Goal: Task Accomplishment & Management: Manage account settings

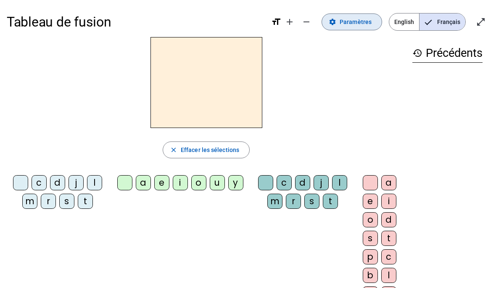
click at [361, 24] on span "Paramètres" at bounding box center [356, 22] width 32 height 10
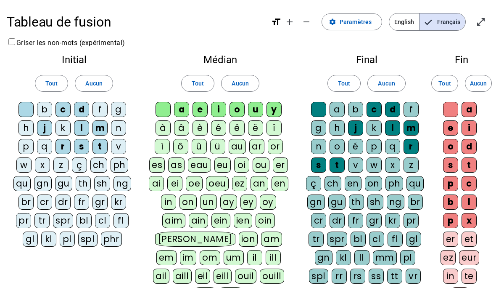
click at [60, 108] on div "c" at bounding box center [62, 109] width 15 height 15
click at [80, 126] on div "l" at bounding box center [81, 127] width 15 height 15
click at [61, 146] on div "r" at bounding box center [62, 146] width 15 height 15
click at [236, 109] on div "o" at bounding box center [237, 109] width 15 height 15
click at [274, 108] on div "y" at bounding box center [273, 109] width 15 height 15
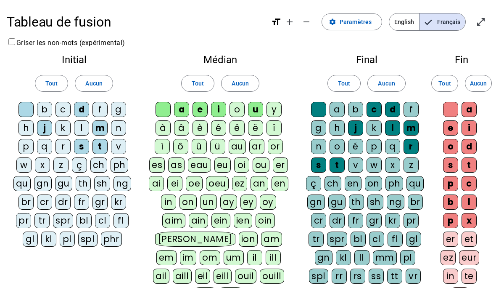
click at [335, 110] on div "a" at bounding box center [337, 109] width 15 height 15
click at [351, 108] on div "b" at bounding box center [355, 109] width 15 height 15
click at [408, 111] on div "f" at bounding box center [411, 109] width 15 height 15
click at [358, 132] on div "j" at bounding box center [355, 127] width 15 height 15
click at [338, 109] on div "a" at bounding box center [337, 109] width 15 height 15
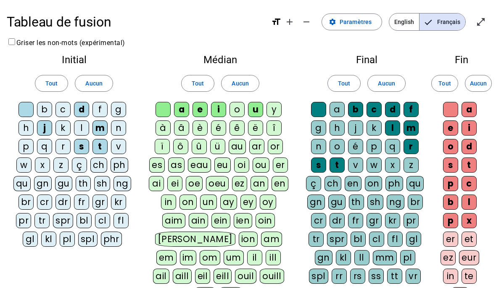
click at [356, 111] on div "b" at bounding box center [355, 109] width 15 height 15
click at [374, 110] on div "c" at bounding box center [374, 109] width 15 height 15
click at [393, 111] on div "d" at bounding box center [392, 109] width 15 height 15
click at [417, 110] on div "f" at bounding box center [411, 109] width 15 height 15
click at [410, 131] on div "m" at bounding box center [411, 127] width 15 height 15
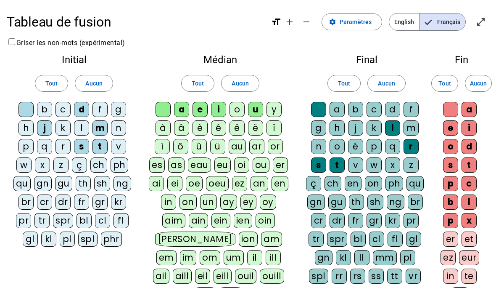
click at [412, 149] on div "r" at bounding box center [411, 146] width 15 height 15
click at [335, 170] on div "t" at bounding box center [337, 164] width 15 height 15
click at [314, 168] on div "s" at bounding box center [318, 164] width 15 height 15
click at [468, 108] on div "a" at bounding box center [469, 109] width 15 height 15
click at [449, 122] on div "e" at bounding box center [450, 127] width 15 height 15
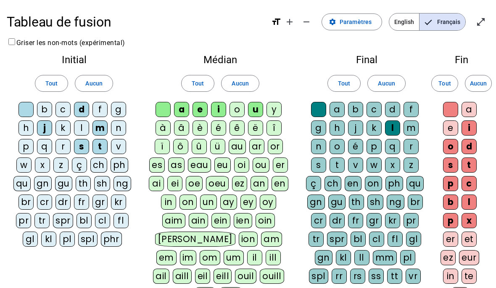
click at [471, 128] on div "i" at bounding box center [469, 127] width 15 height 15
click at [469, 146] on div "d" at bounding box center [469, 146] width 15 height 15
click at [470, 162] on div "t" at bounding box center [469, 164] width 15 height 15
click at [450, 165] on div "s" at bounding box center [450, 164] width 15 height 15
click at [447, 183] on div "p" at bounding box center [450, 183] width 15 height 15
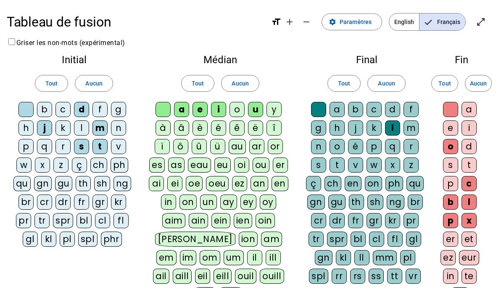
click at [466, 185] on div "c" at bounding box center [469, 183] width 15 height 15
click at [465, 198] on div "l" at bounding box center [469, 201] width 15 height 15
click at [451, 202] on div "b" at bounding box center [450, 201] width 15 height 15
click at [446, 220] on div "p" at bounding box center [450, 220] width 15 height 15
click at [468, 219] on div "x" at bounding box center [469, 220] width 15 height 15
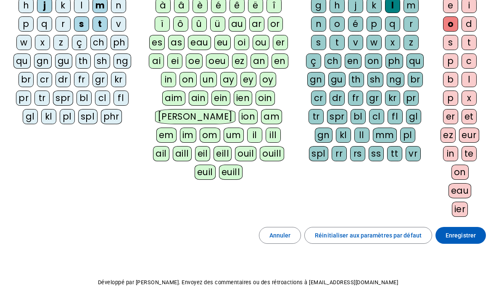
scroll to position [133, 0]
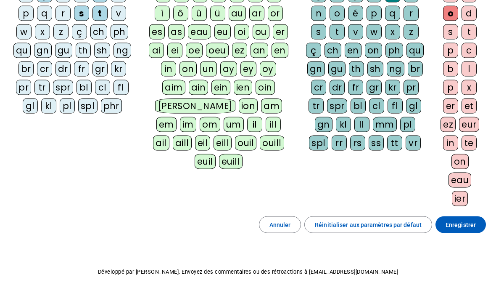
click at [468, 232] on span at bounding box center [460, 224] width 50 height 20
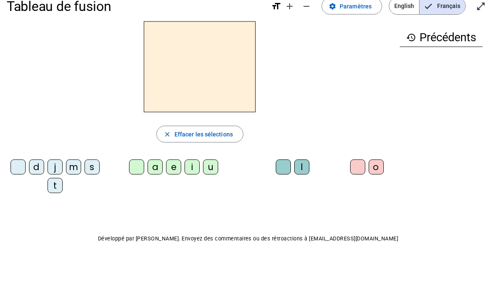
scroll to position [16, 0]
